Goal: Information Seeking & Learning: Understand process/instructions

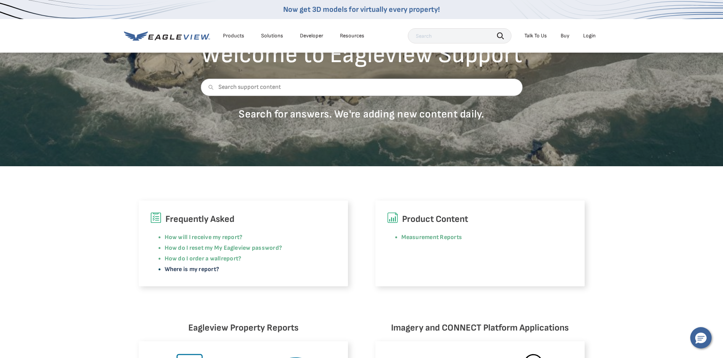
click at [195, 269] on link "Where is my report?" at bounding box center [192, 269] width 55 height 7
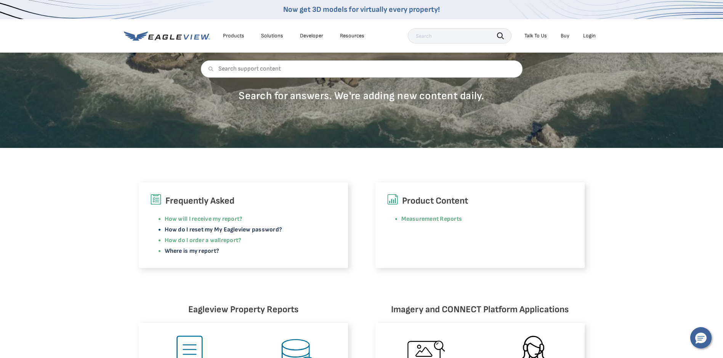
scroll to position [38, 0]
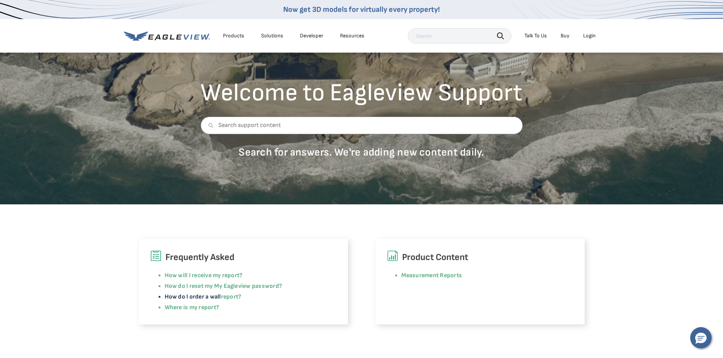
click at [195, 295] on link "How do I order a wall" at bounding box center [193, 296] width 56 height 7
click at [205, 273] on link "How will I receive my report?" at bounding box center [204, 275] width 78 height 7
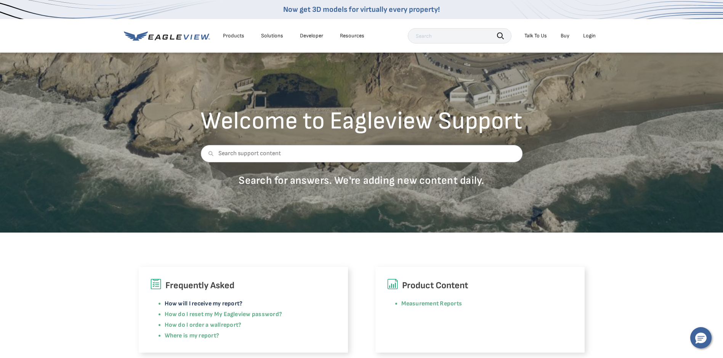
scroll to position [0, 0]
